Goal: Task Accomplishment & Management: Complete application form

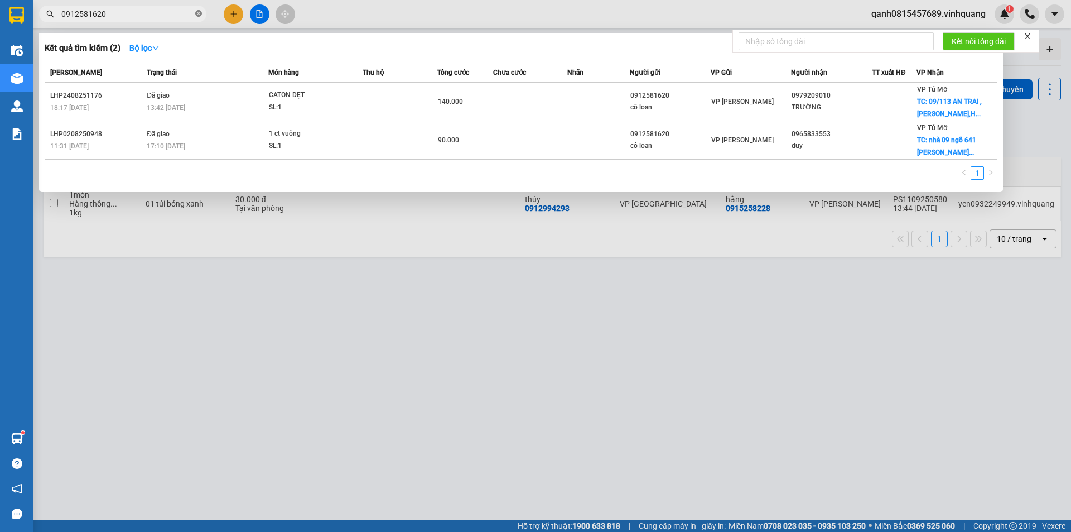
click at [199, 12] on icon "close-circle" at bounding box center [198, 13] width 7 height 7
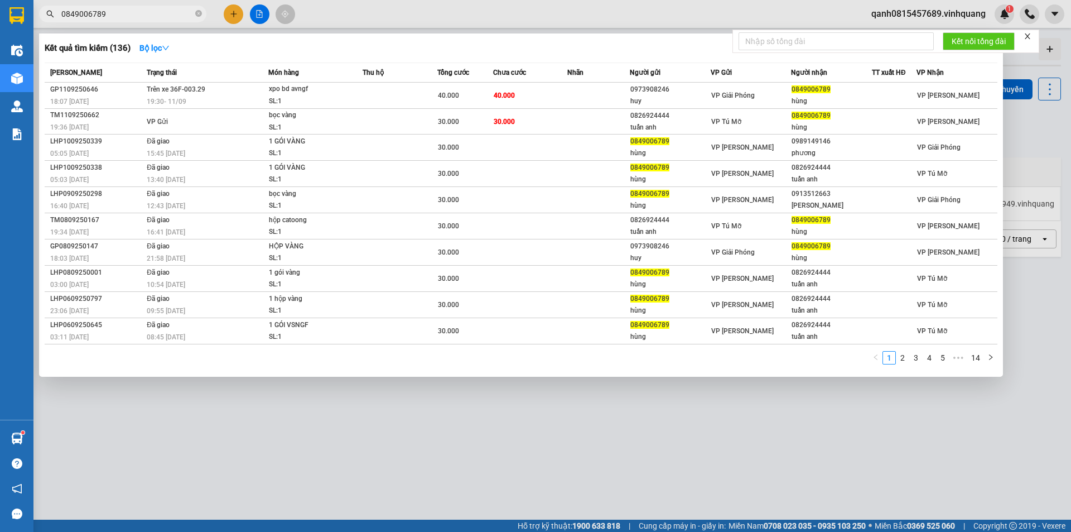
type input "0849006789"
click at [198, 9] on span at bounding box center [198, 14] width 7 height 11
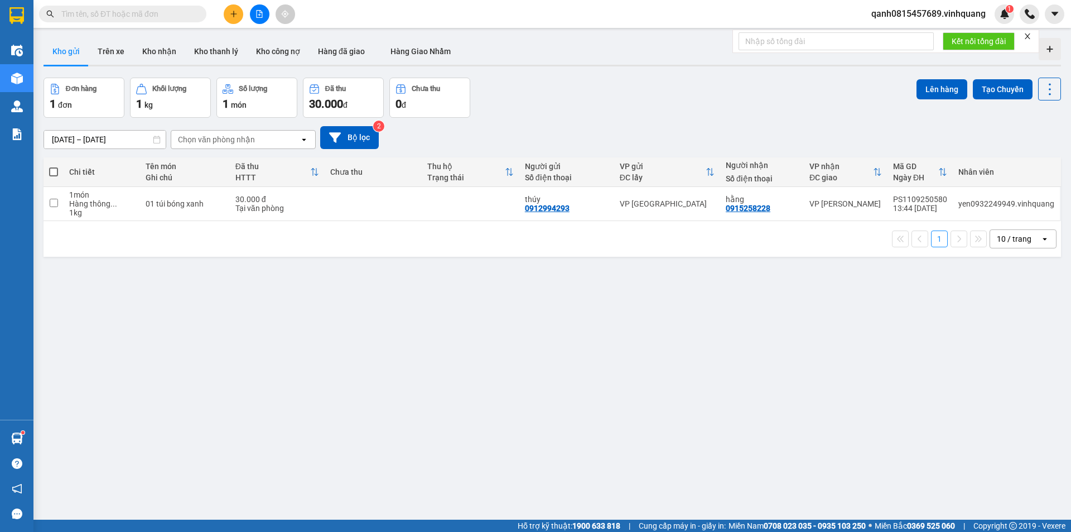
click at [184, 12] on input "text" at bounding box center [127, 14] width 132 height 12
paste input "0702083057"
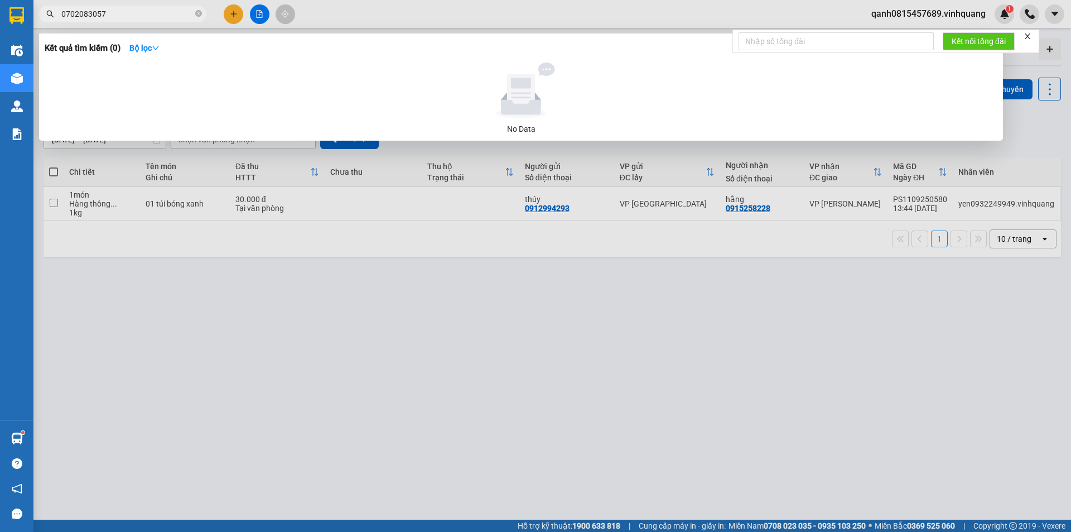
type input "0702083057"
click at [197, 11] on icon "close-circle" at bounding box center [198, 13] width 7 height 7
type input "0975792361"
click at [197, 12] on icon "close-circle" at bounding box center [198, 13] width 7 height 7
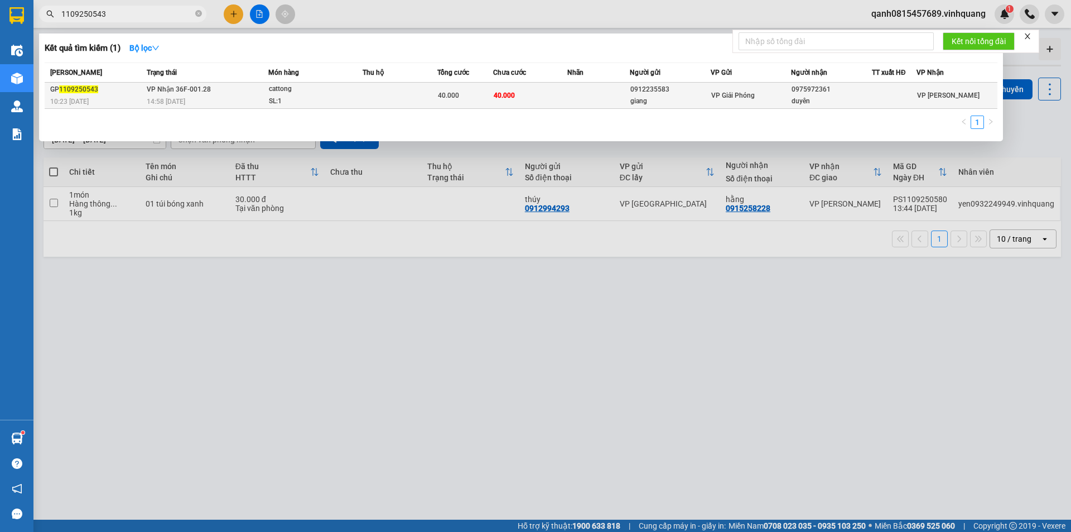
type input "1109250543"
click at [576, 96] on td at bounding box center [598, 96] width 62 height 26
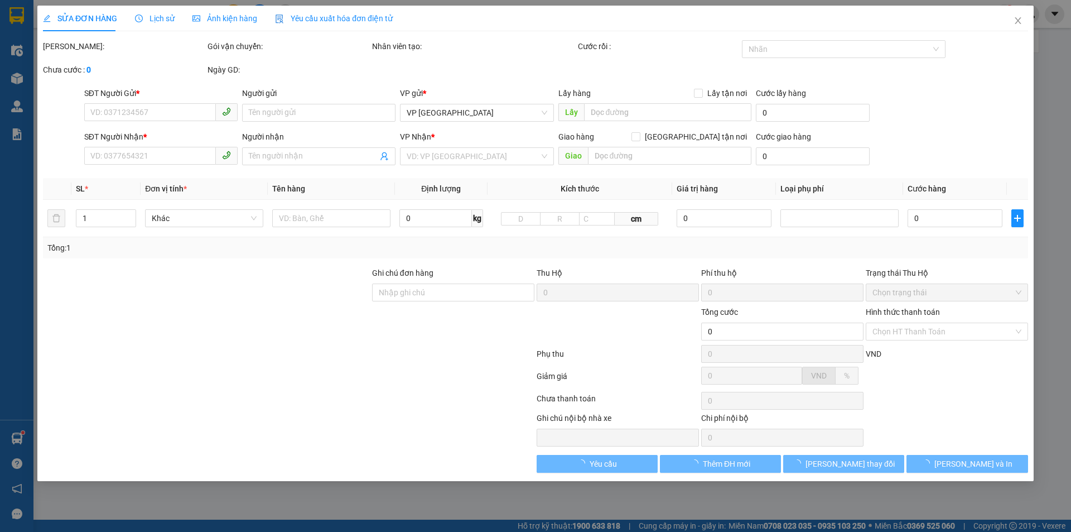
type input "0912235583"
type input "giang"
type input "0975972361"
type input "duyên"
type input "40.000"
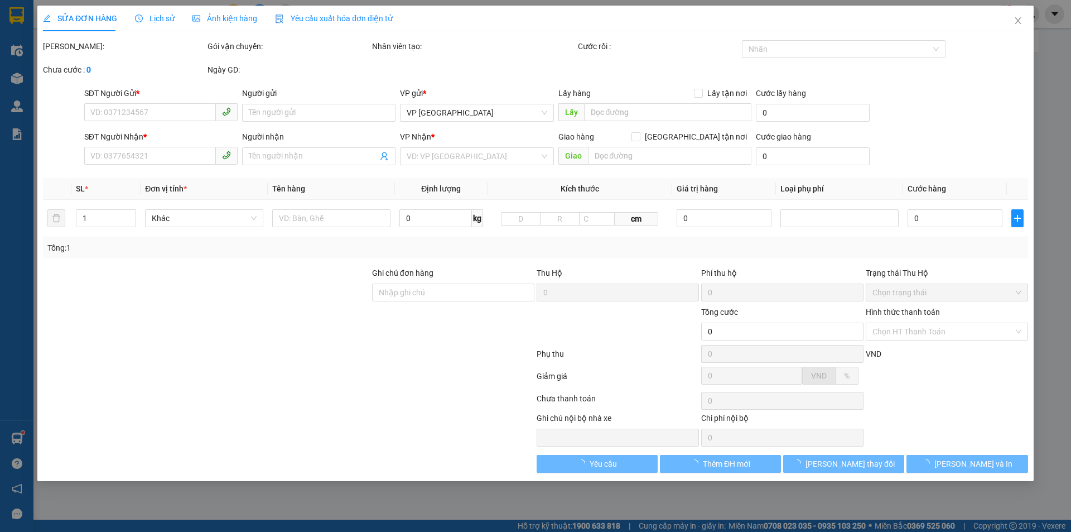
type input "40.000"
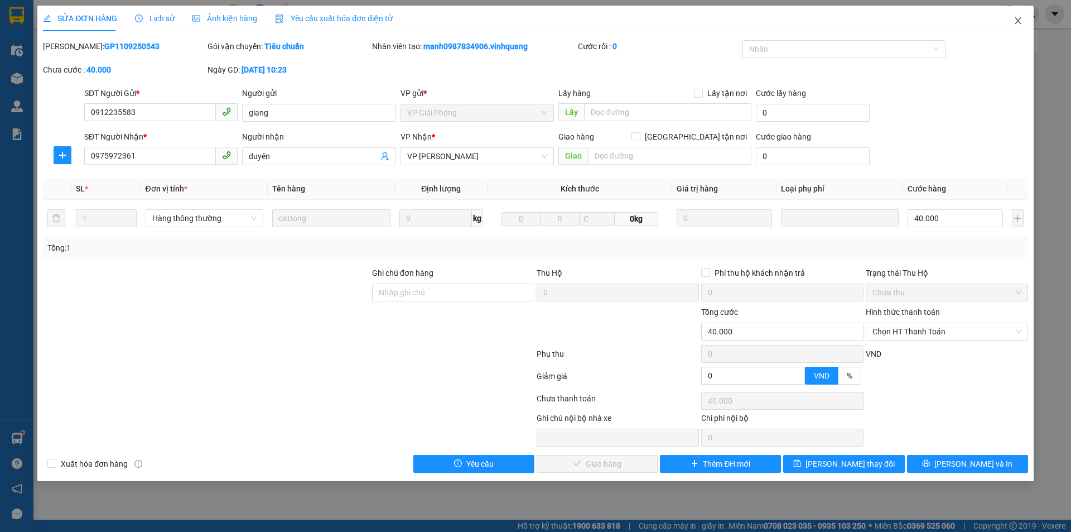
click at [1018, 22] on icon "close" at bounding box center [1018, 20] width 6 height 7
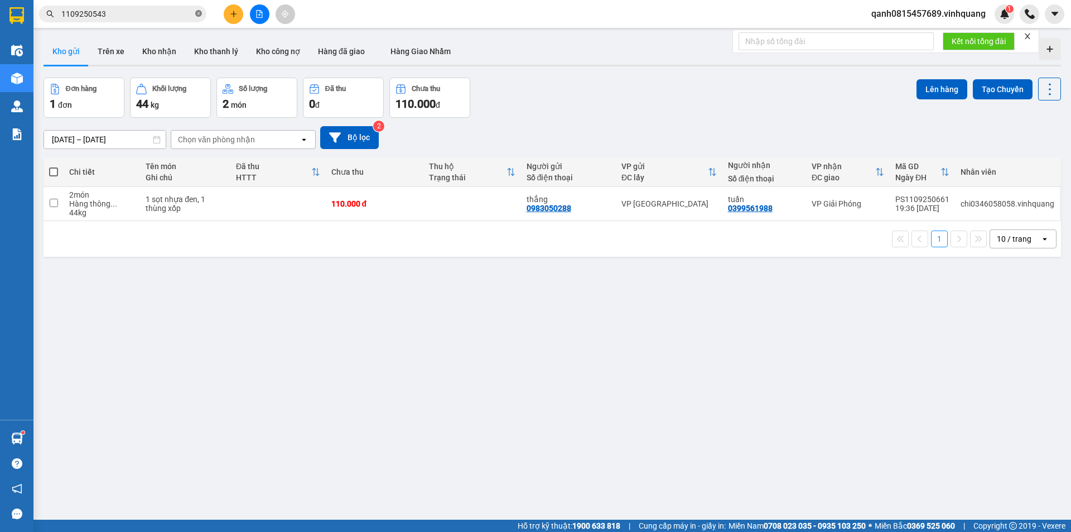
click at [198, 10] on span at bounding box center [198, 14] width 7 height 11
click at [160, 14] on input "text" at bounding box center [127, 14] width 132 height 12
paste input "0989279266"
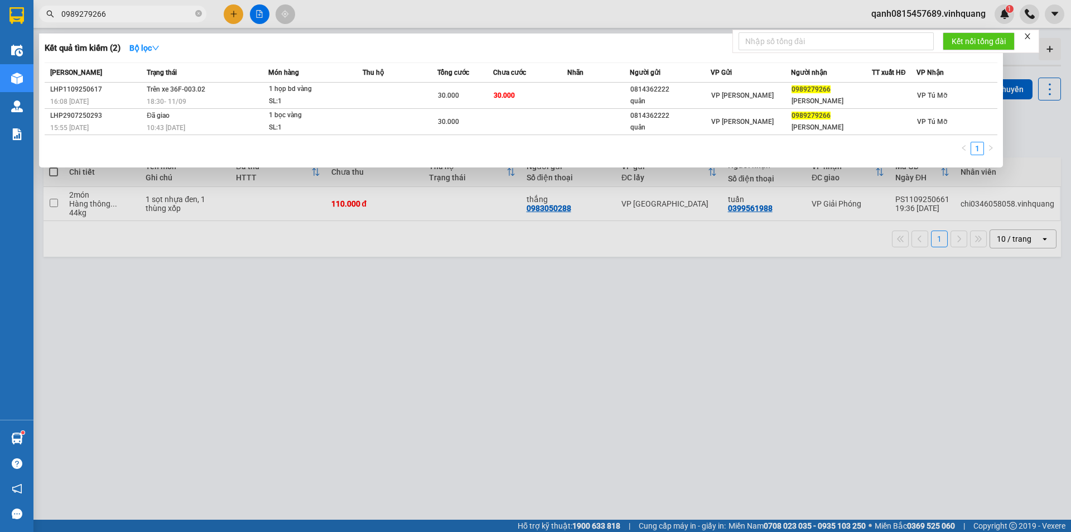
type input "0989279266"
